Goal: Information Seeking & Learning: Learn about a topic

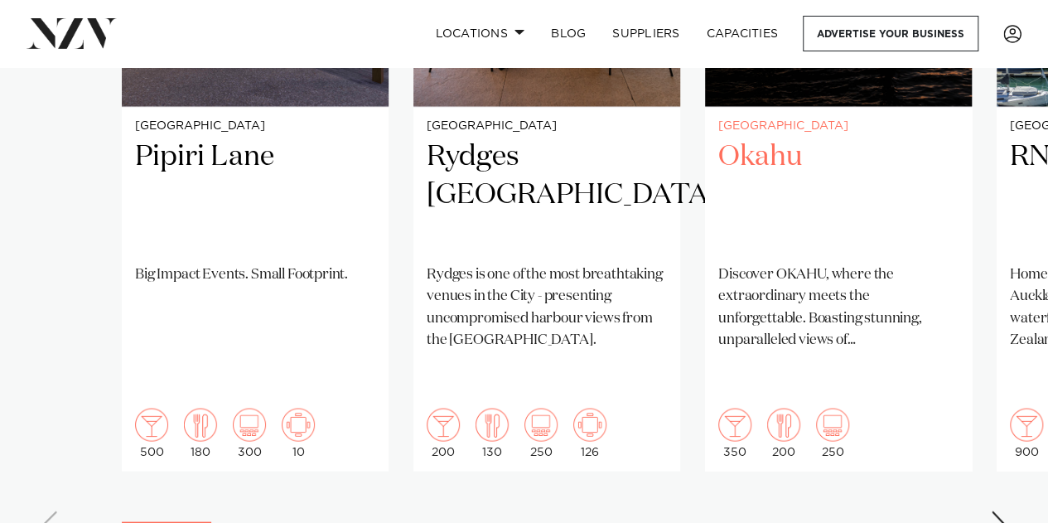
scroll to position [1381, 0]
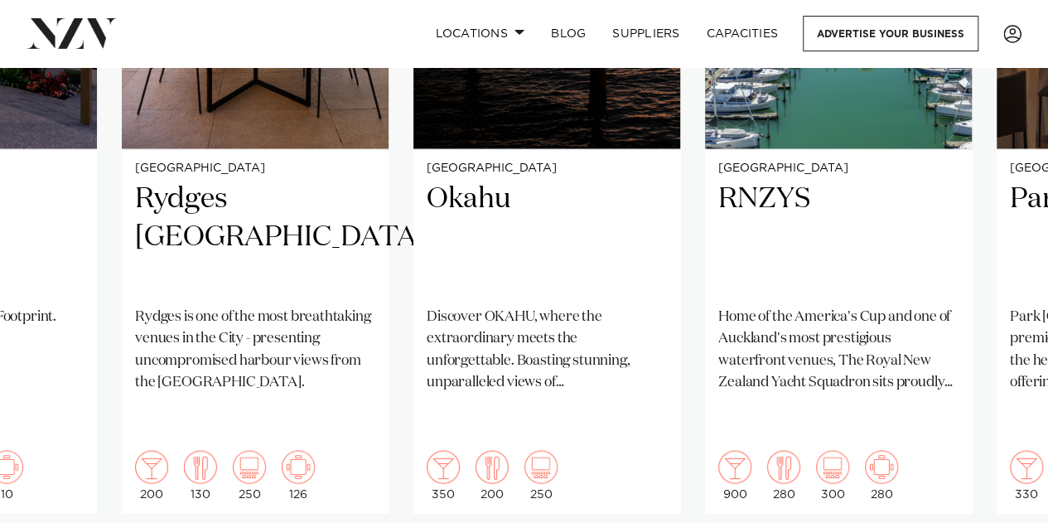
scroll to position [1358, 0]
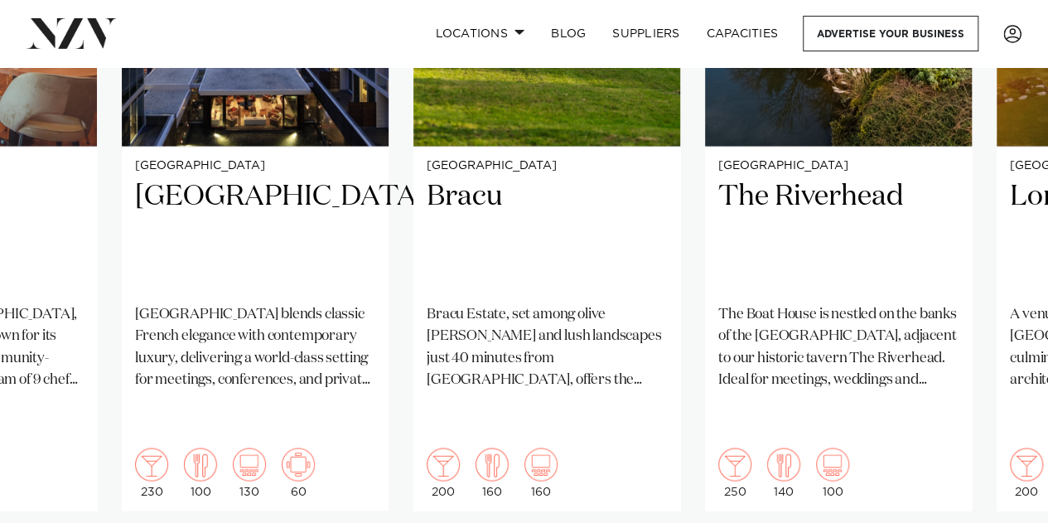
scroll to position [1361, 0]
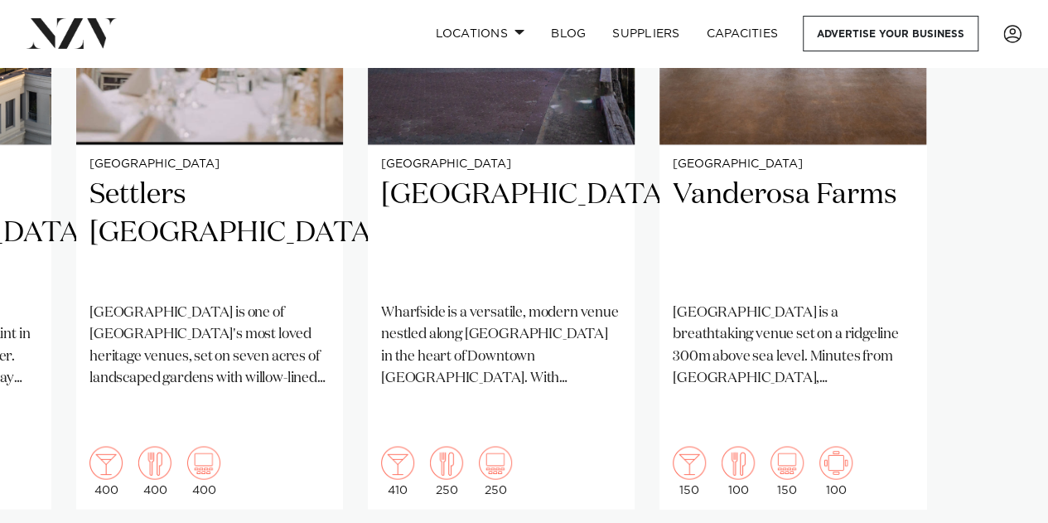
click at [1000, 504] on swiper-container "Auckland Pipiri Lane Big Impact Events. Small Footprint. 500 180 300 10 Aucklan…" at bounding box center [524, 187] width 1048 height 802
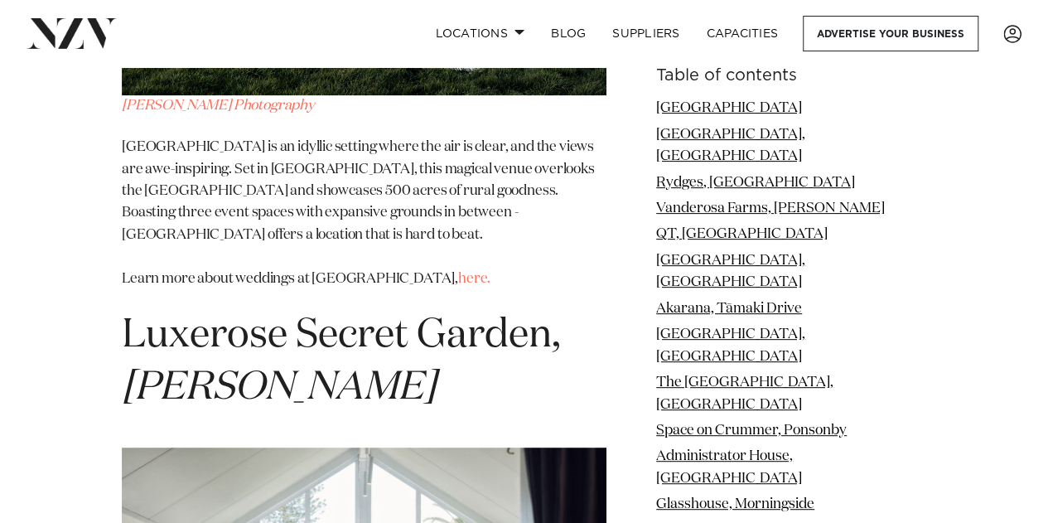
scroll to position [15907, 0]
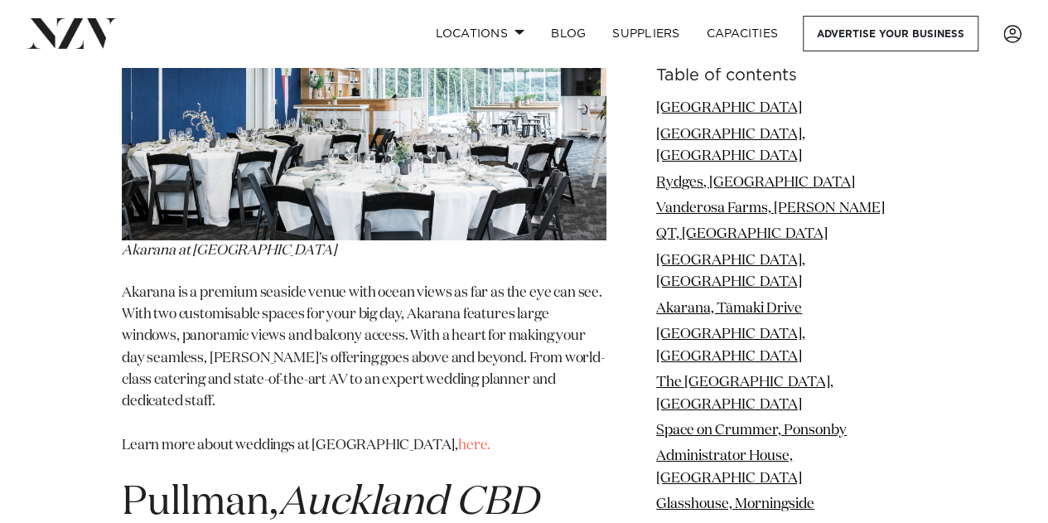
scroll to position [5999, 0]
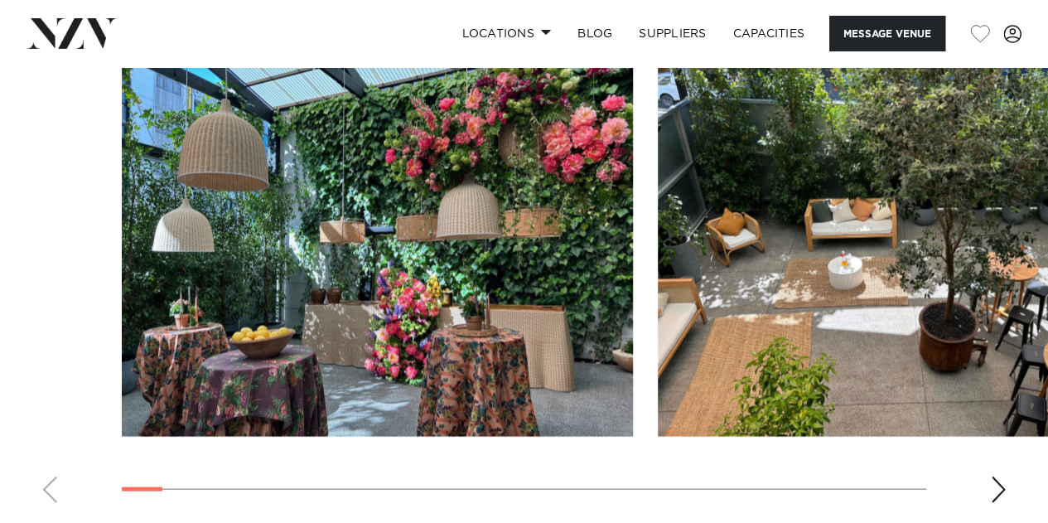
scroll to position [1516, 0]
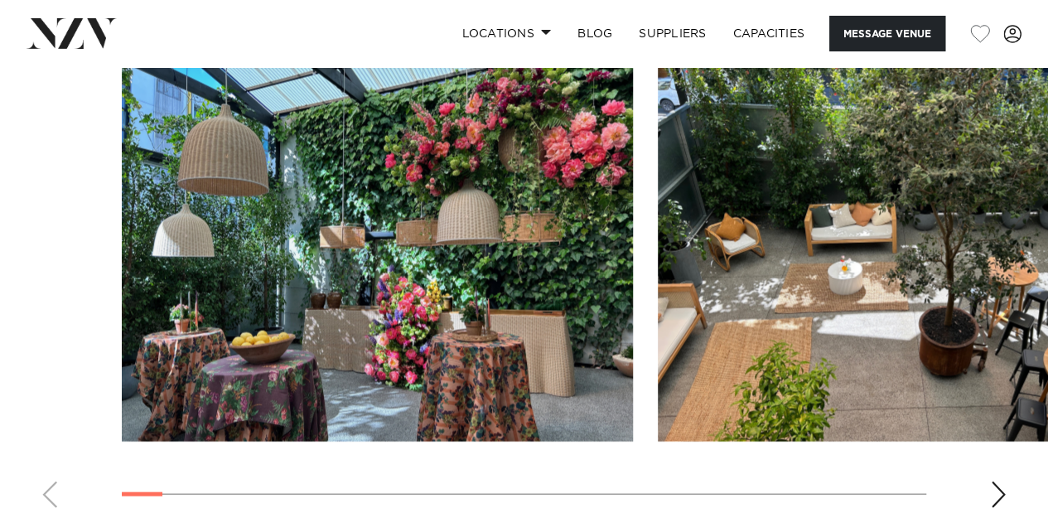
click at [999, 487] on div "Next slide" at bounding box center [998, 493] width 17 height 27
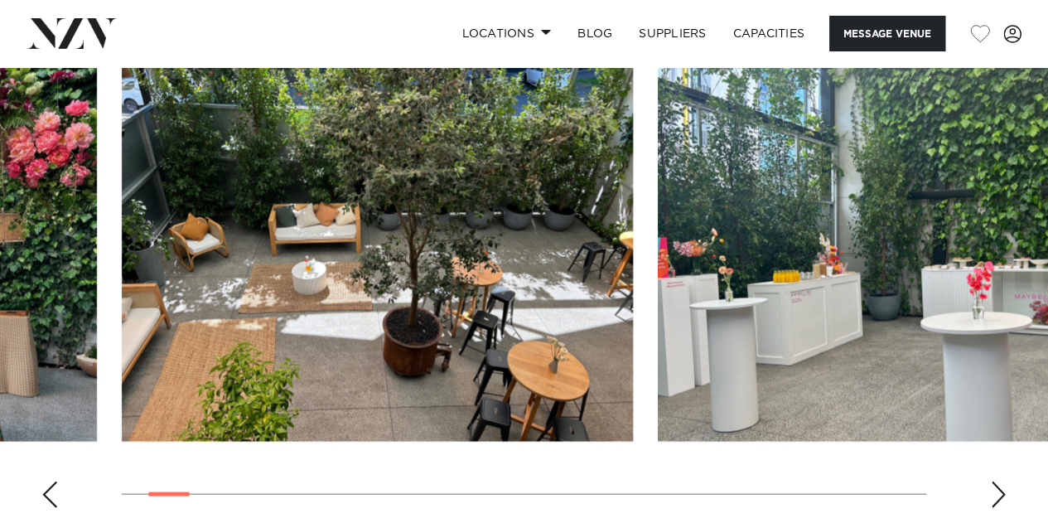
click at [999, 487] on div "Next slide" at bounding box center [998, 493] width 17 height 27
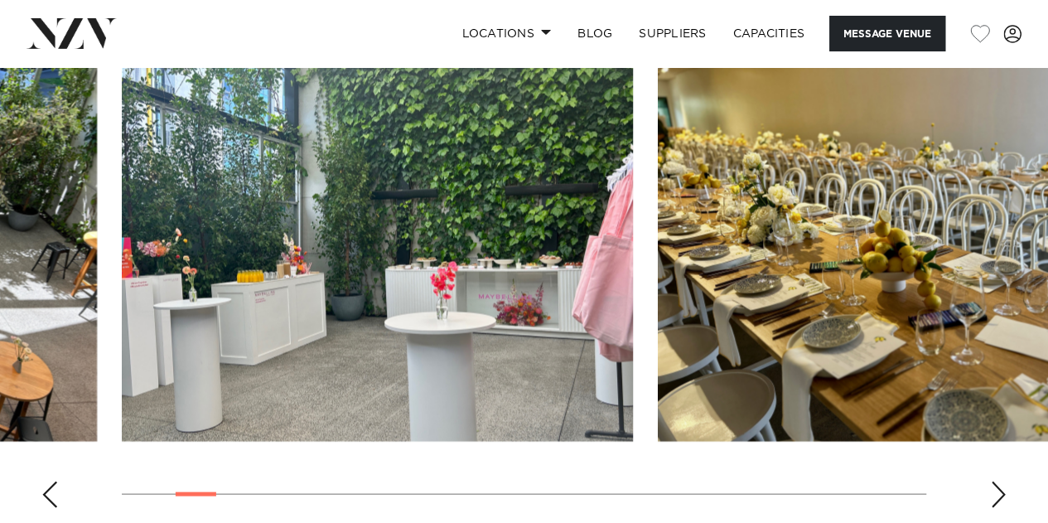
click at [999, 487] on div "Next slide" at bounding box center [998, 493] width 17 height 27
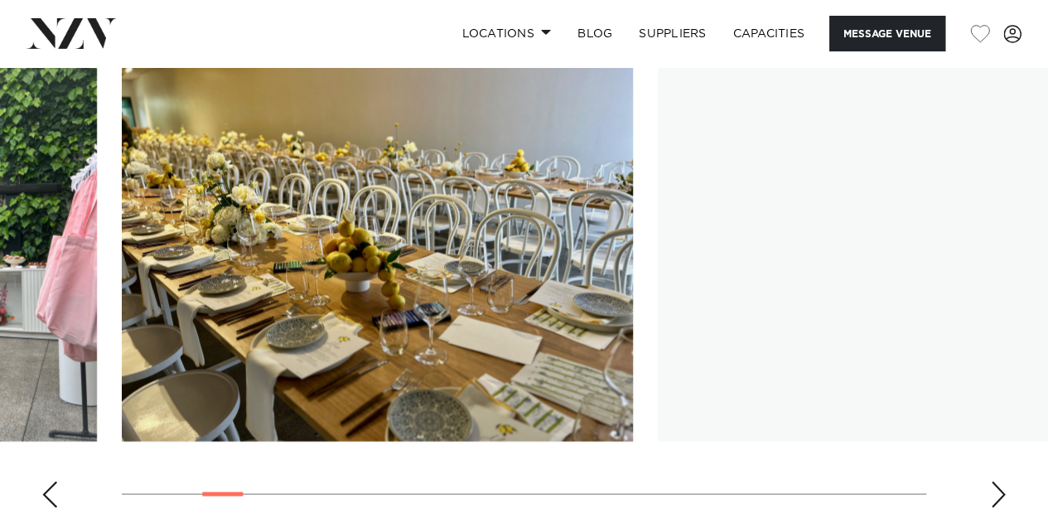
click at [999, 487] on div "Next slide" at bounding box center [998, 493] width 17 height 27
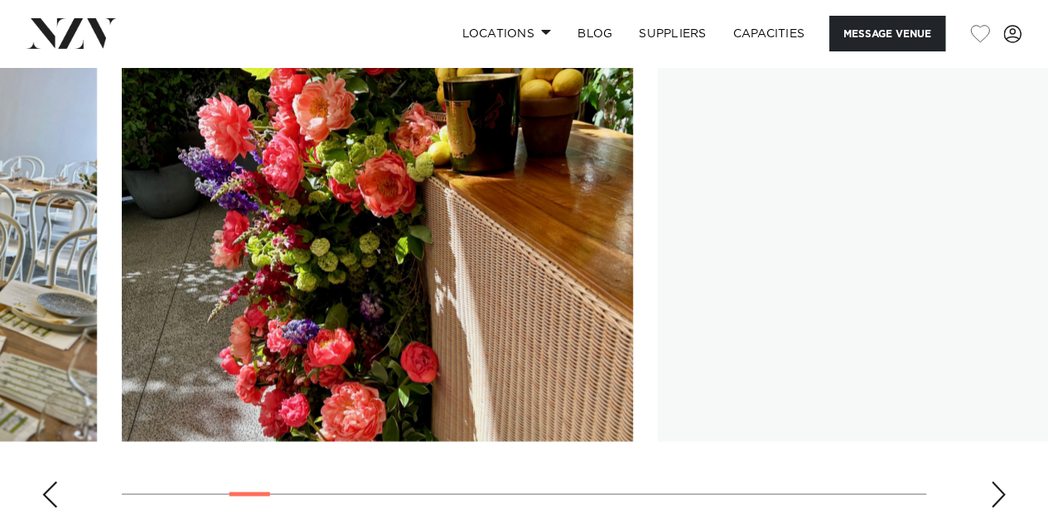
click at [999, 487] on div "Next slide" at bounding box center [998, 493] width 17 height 27
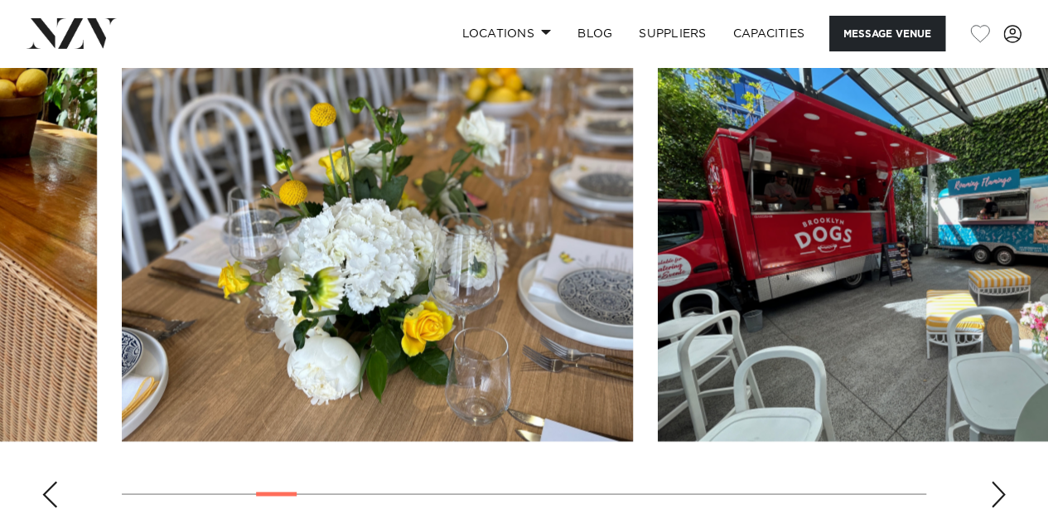
click at [999, 487] on div "Next slide" at bounding box center [998, 493] width 17 height 27
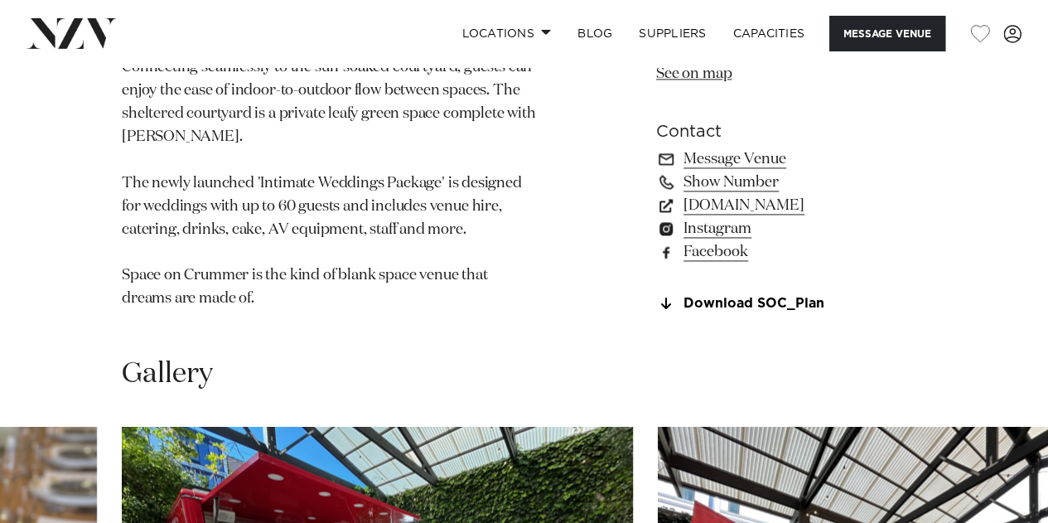
scroll to position [1117, 0]
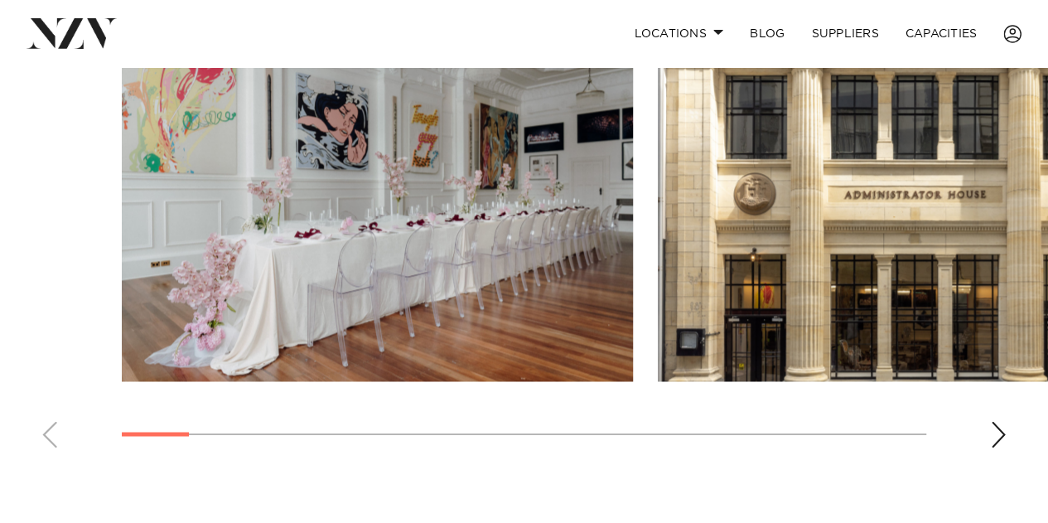
scroll to position [1196, 0]
click at [993, 427] on div "Next slide" at bounding box center [998, 435] width 17 height 27
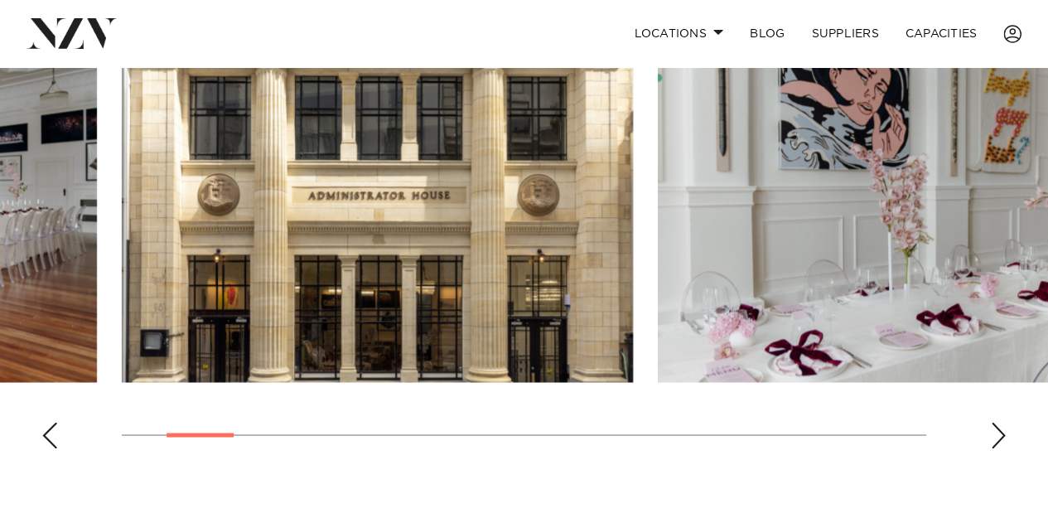
click at [993, 427] on div "Next slide" at bounding box center [998, 435] width 17 height 27
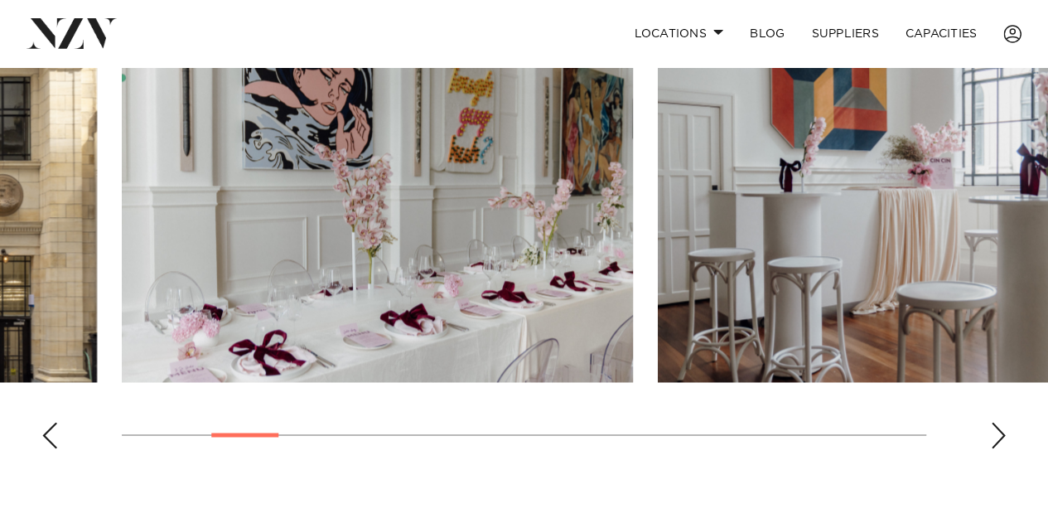
click at [993, 427] on div "Next slide" at bounding box center [998, 435] width 17 height 27
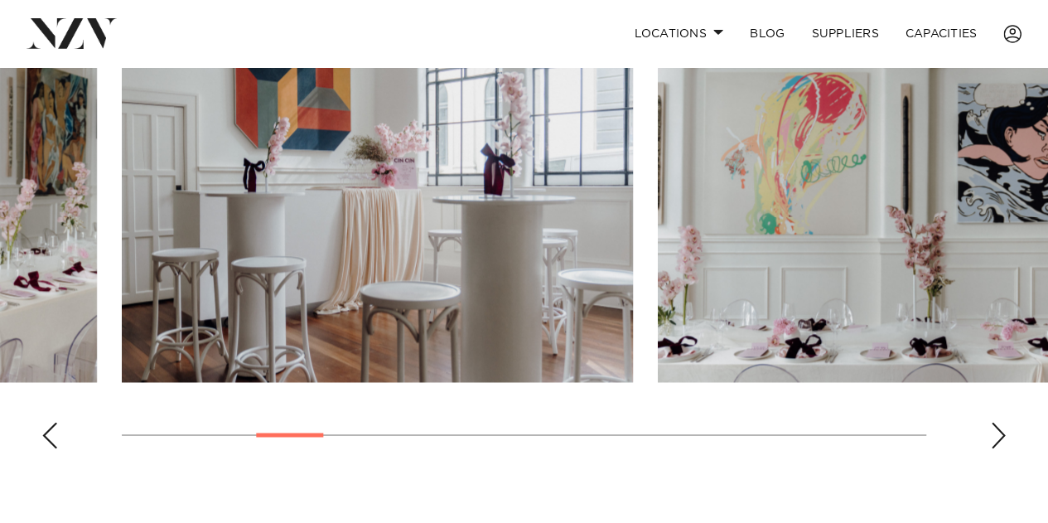
click at [993, 427] on div "Next slide" at bounding box center [998, 435] width 17 height 27
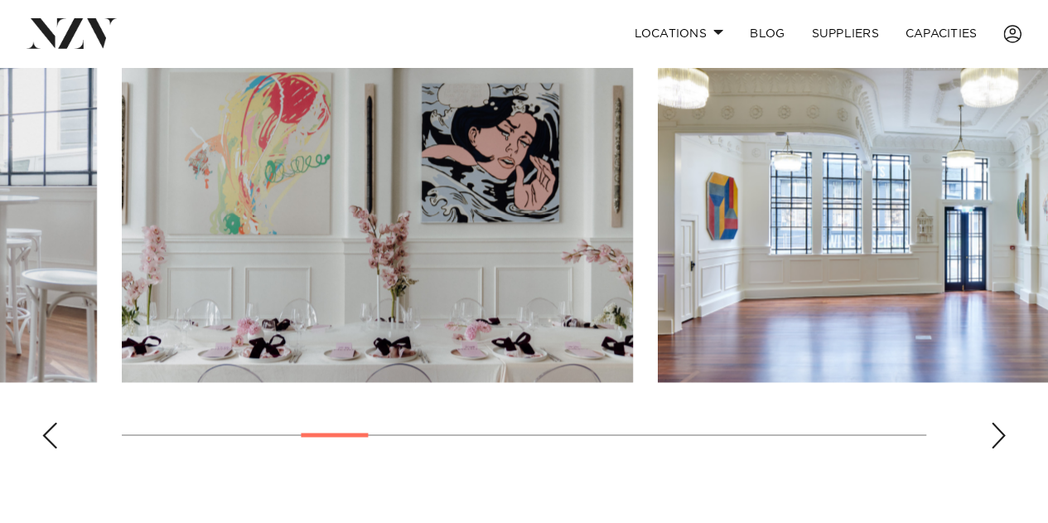
click at [993, 427] on div "Next slide" at bounding box center [998, 435] width 17 height 27
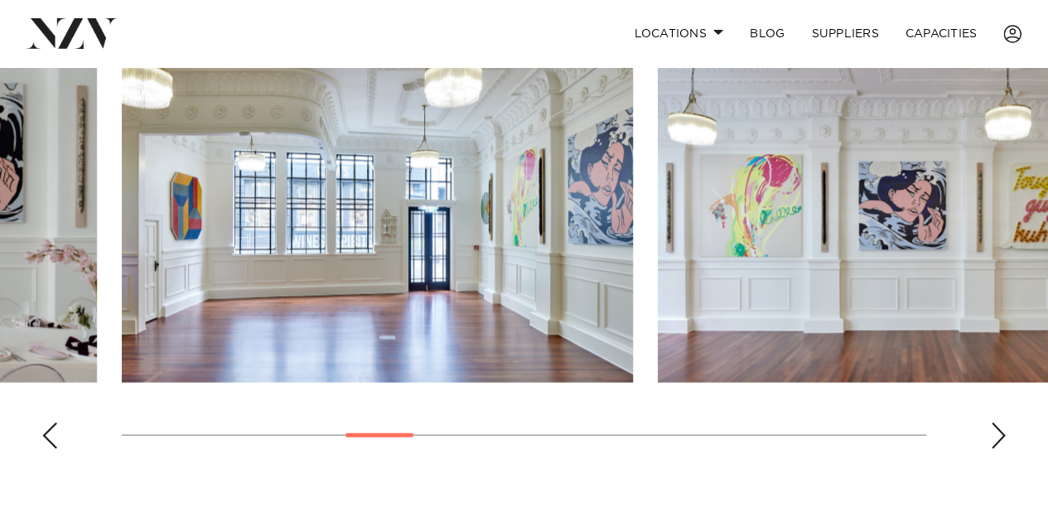
click at [993, 427] on div "Next slide" at bounding box center [998, 435] width 17 height 27
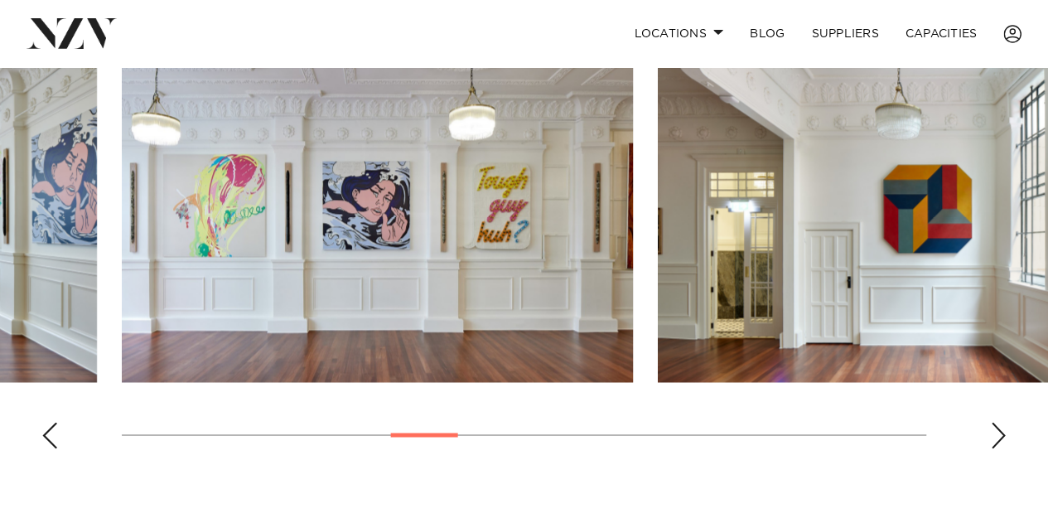
click at [993, 427] on div "Next slide" at bounding box center [998, 435] width 17 height 27
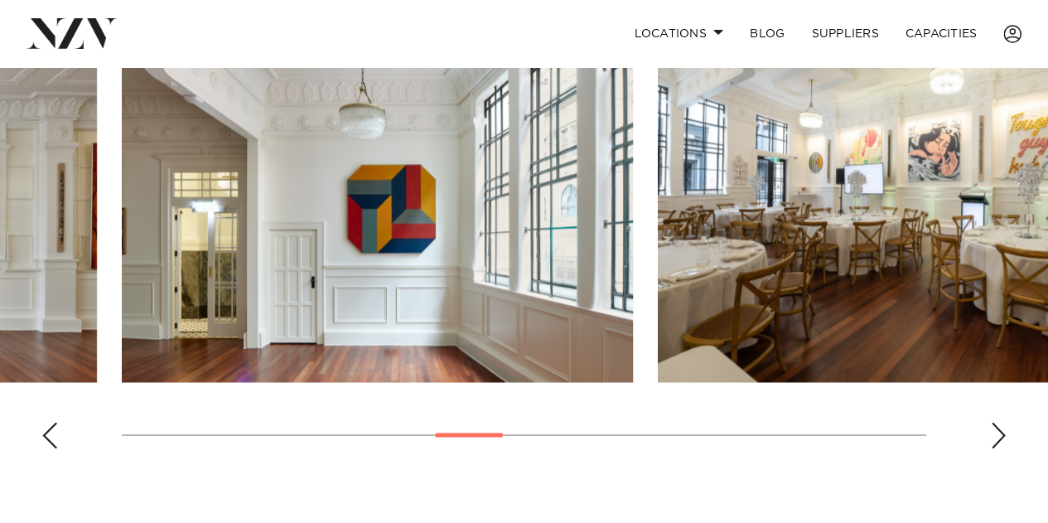
click at [993, 427] on div "Next slide" at bounding box center [998, 435] width 17 height 27
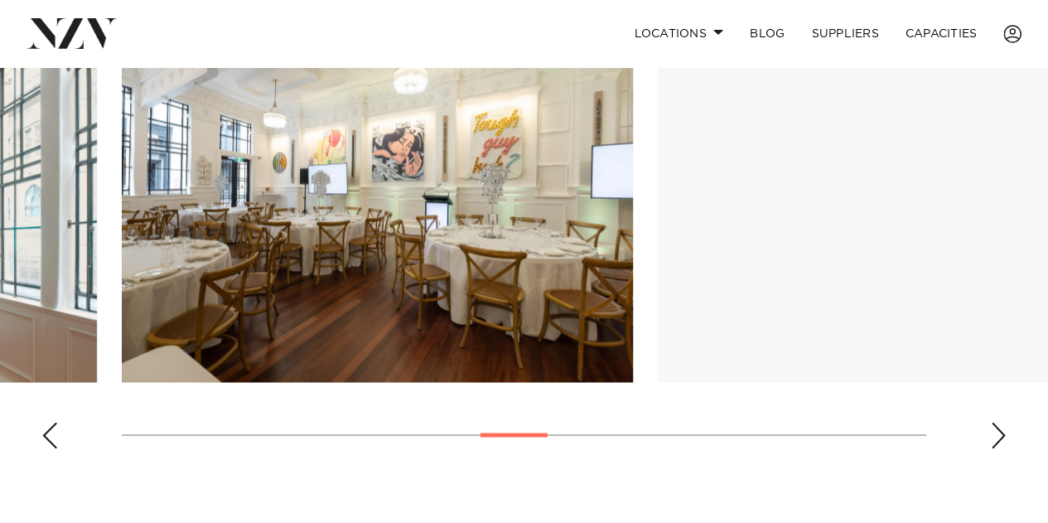
click at [993, 427] on div "Next slide" at bounding box center [998, 435] width 17 height 27
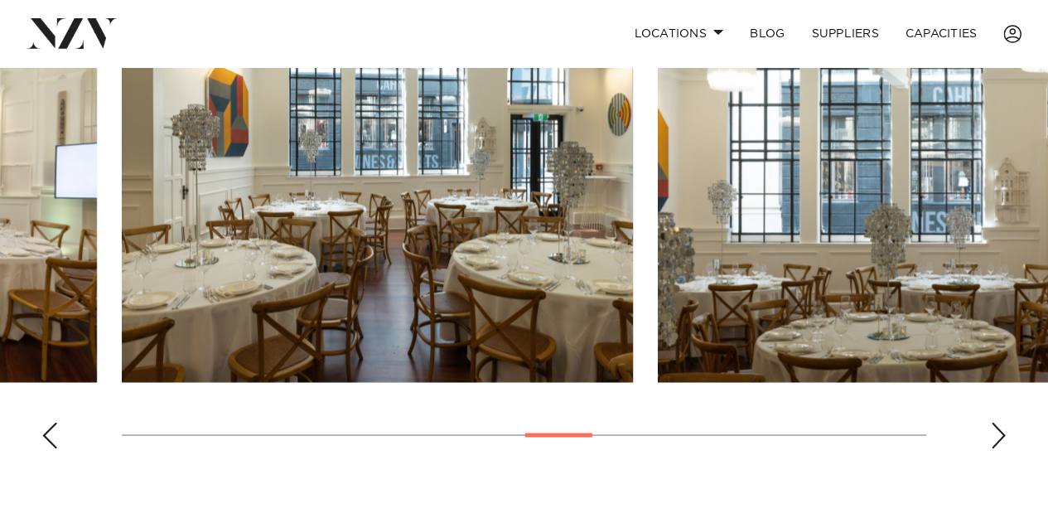
click at [993, 427] on div "Next slide" at bounding box center [998, 435] width 17 height 27
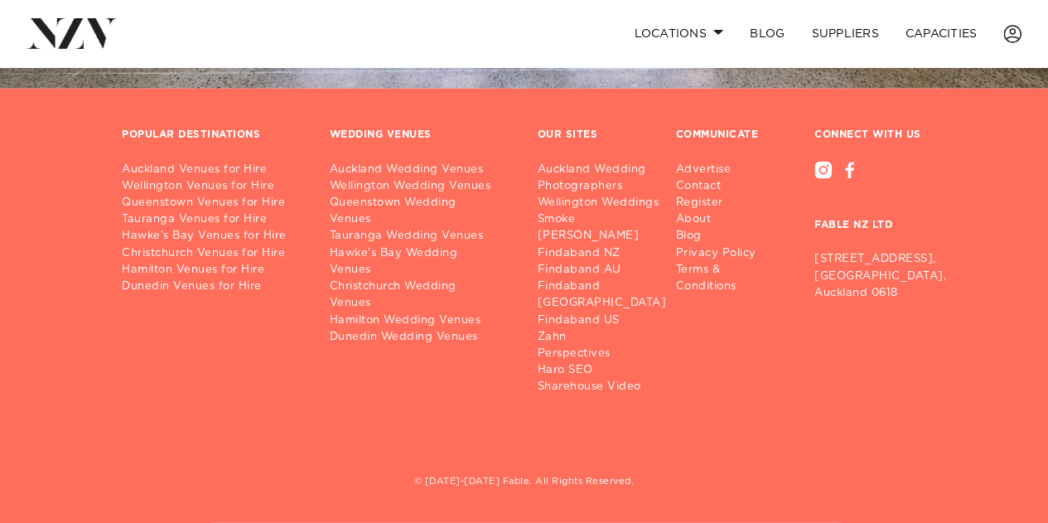
scroll to position [2160, 0]
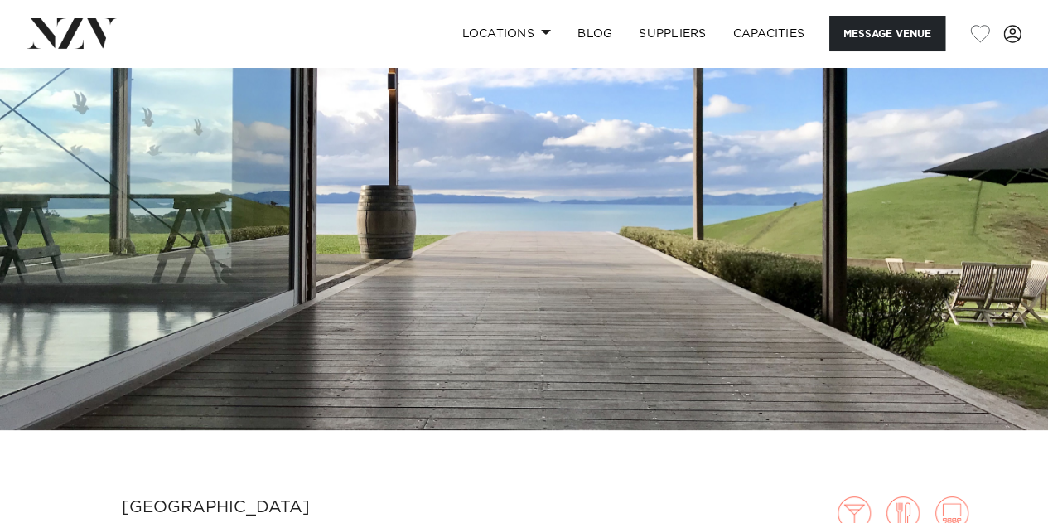
scroll to position [69, 0]
